Goal: Navigation & Orientation: Go to known website

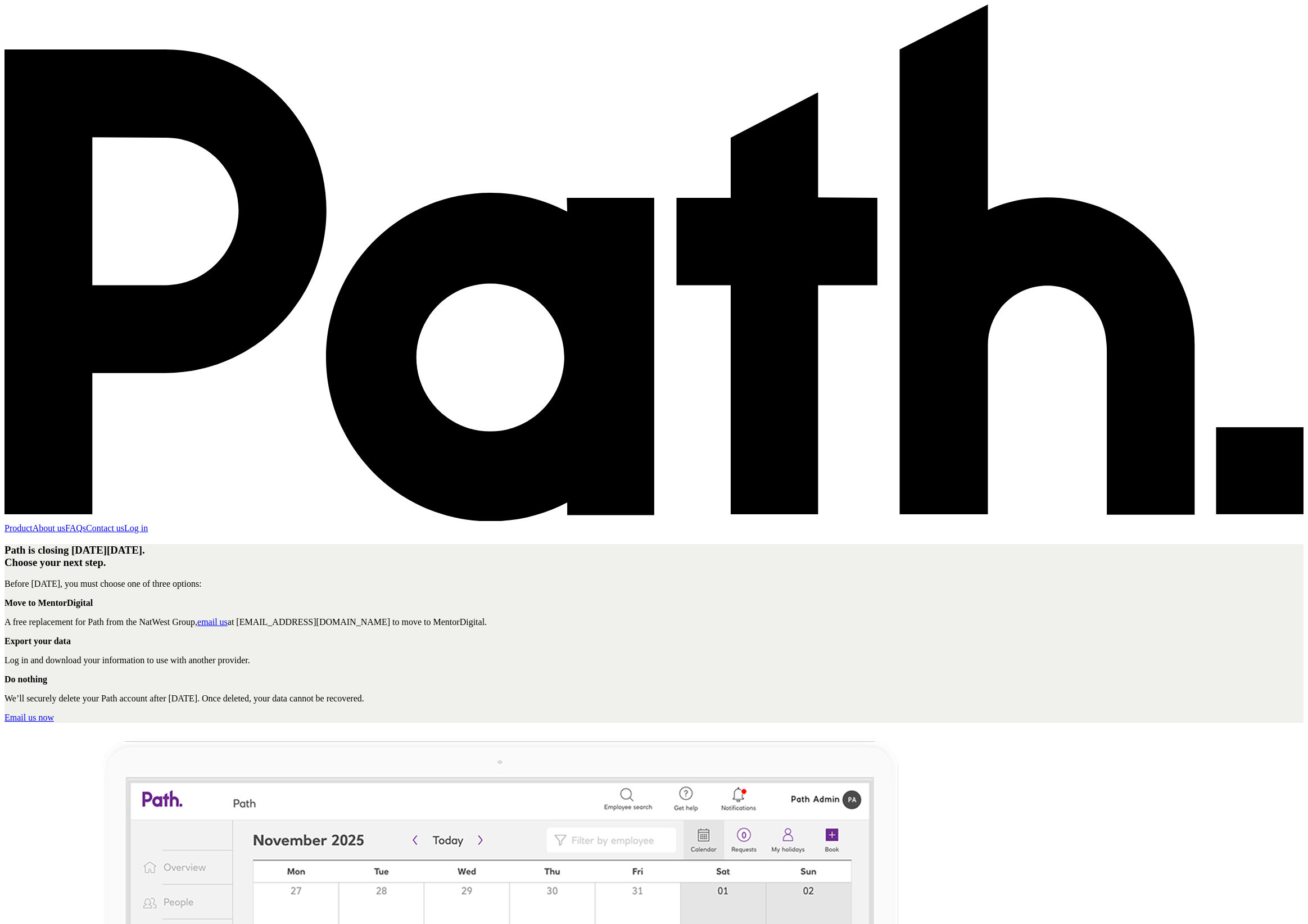
scroll to position [4, 0]
click at [90, 543] on div "Path is closing [DATE][DATE]. Choose your next step. Before [DATE], you must ch…" at bounding box center [654, 633] width 1299 height 180
